Goal: Find specific page/section: Find specific page/section

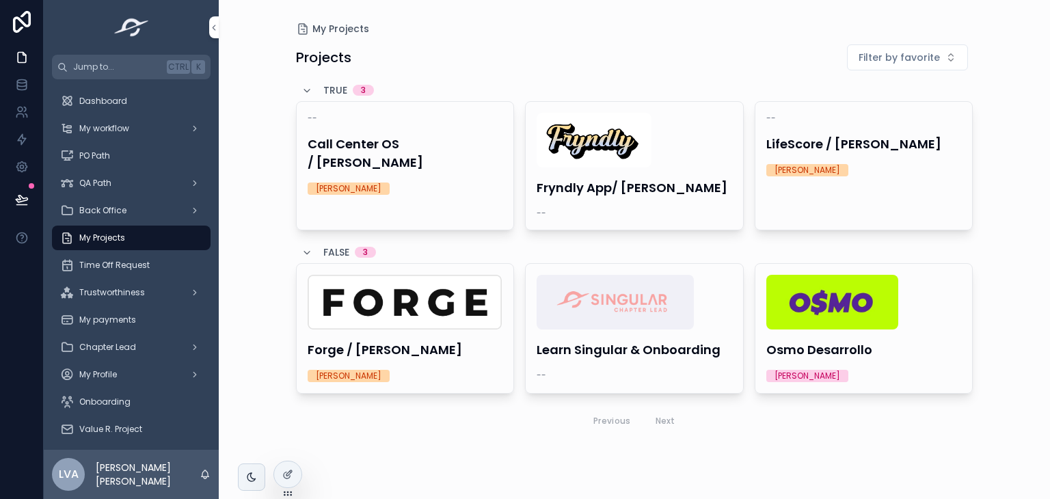
click at [834, 325] on img "scrollable content" at bounding box center [833, 302] width 132 height 55
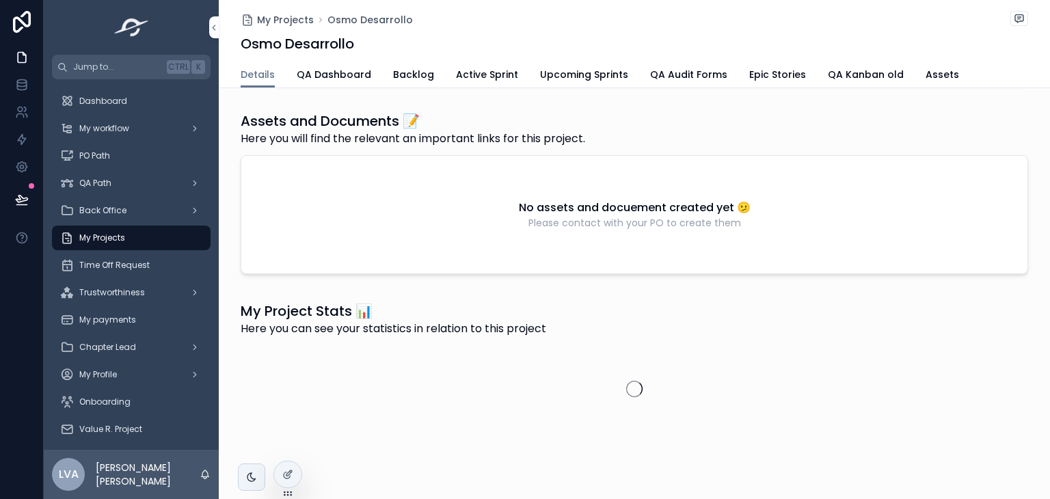
scroll to position [706, 0]
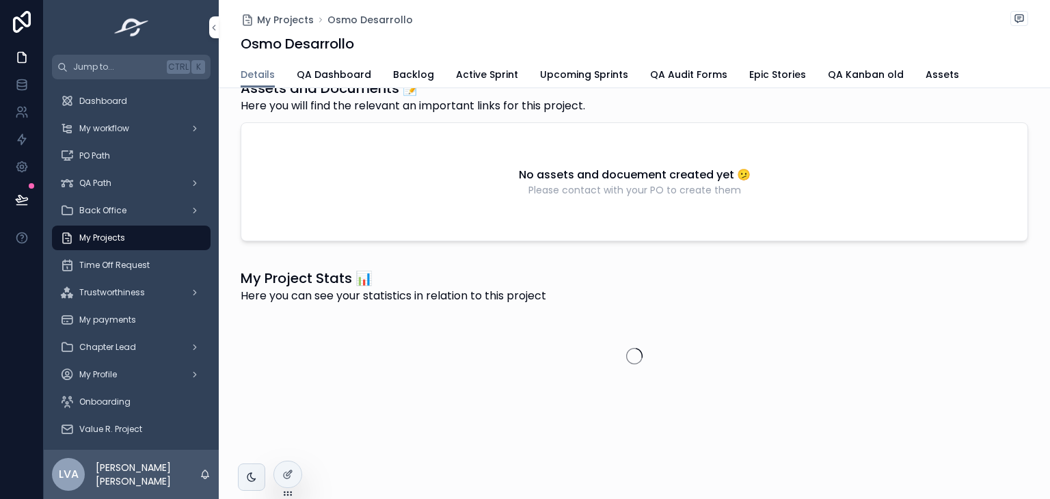
click at [393, 77] on span "Backlog" at bounding box center [413, 75] width 41 height 14
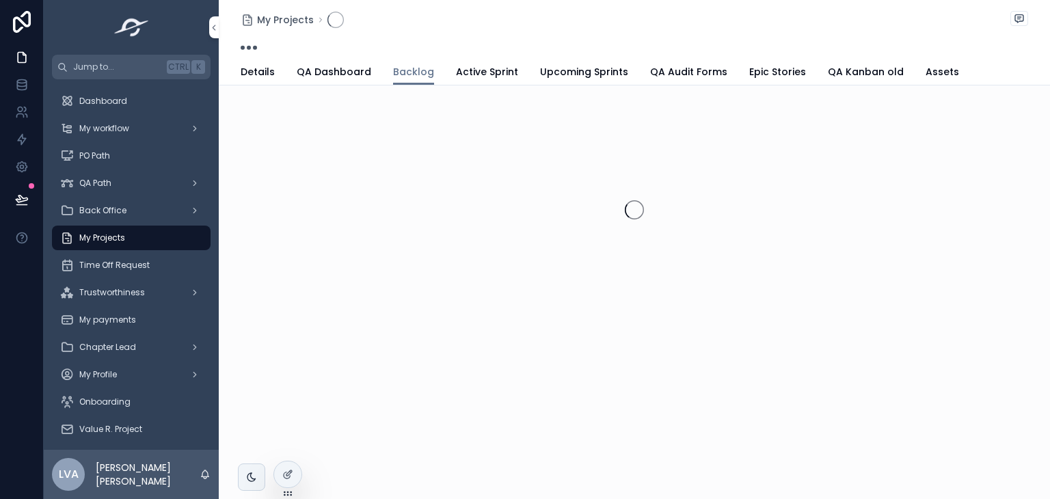
click at [475, 68] on span "Active Sprint" at bounding box center [487, 72] width 62 height 14
